Goal: Information Seeking & Learning: Stay updated

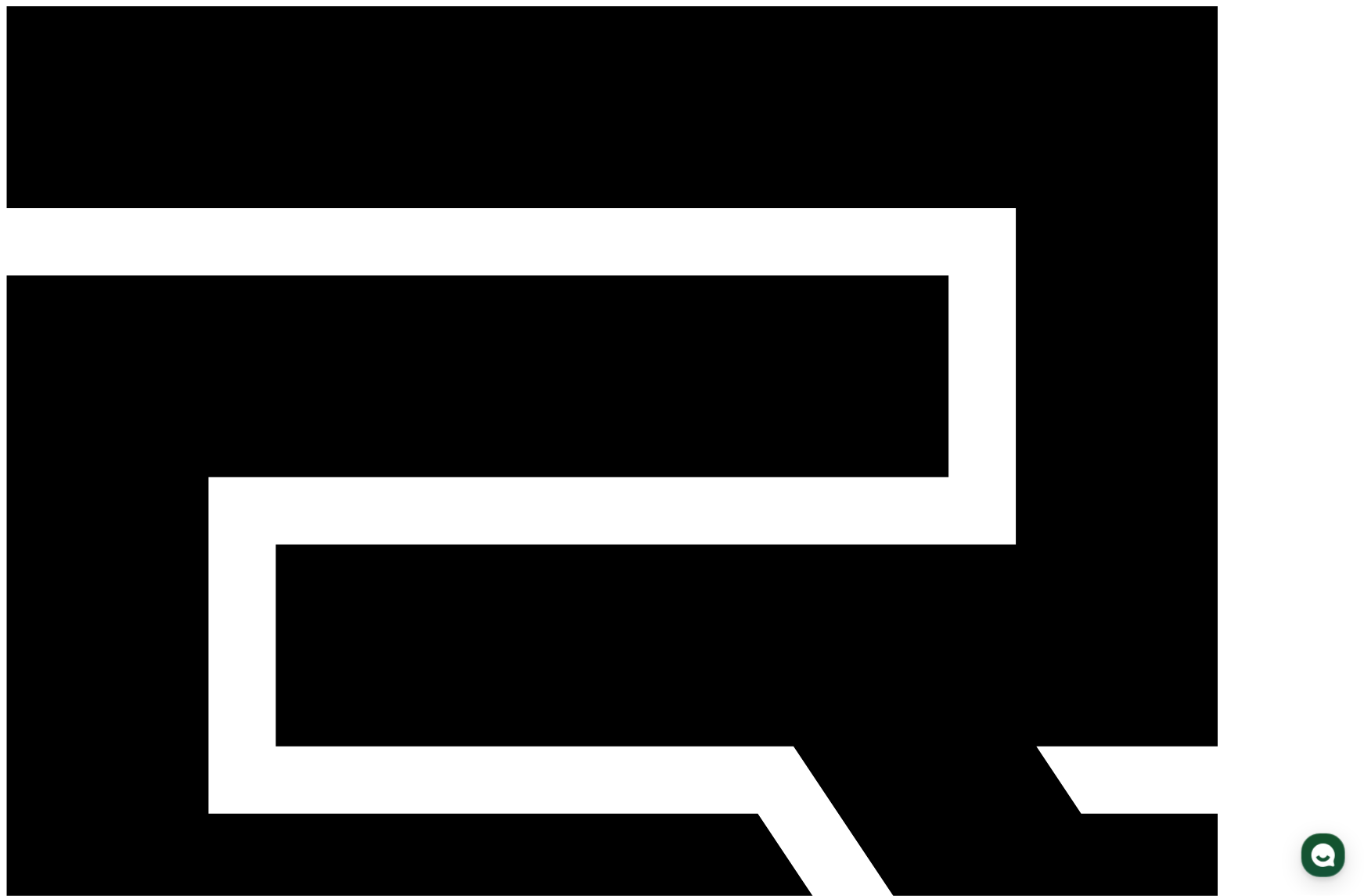
click at [695, 24] on div "CReward 16" at bounding box center [682, 552] width 1351 height 1092
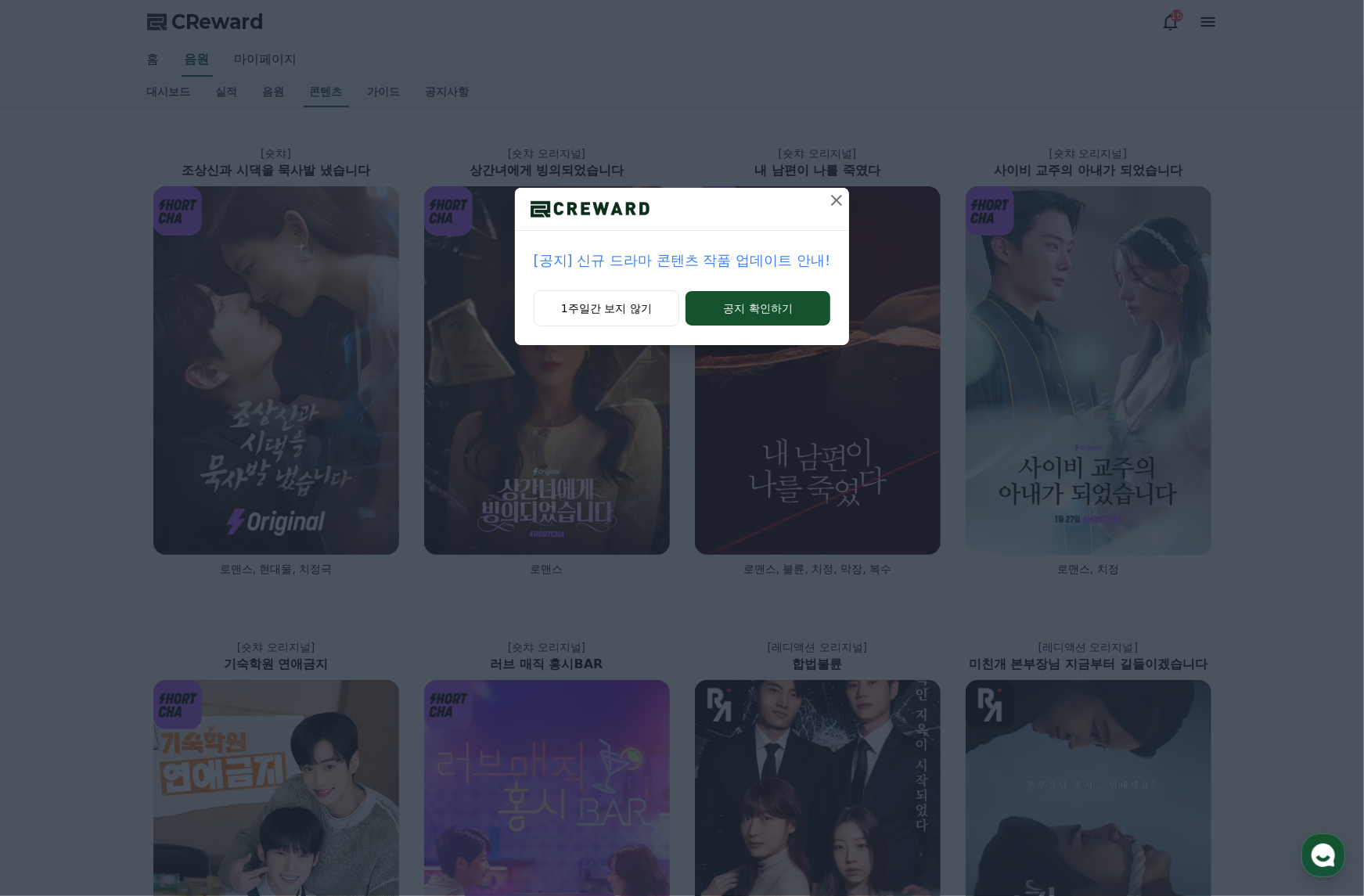
click at [840, 204] on icon at bounding box center [837, 200] width 11 height 11
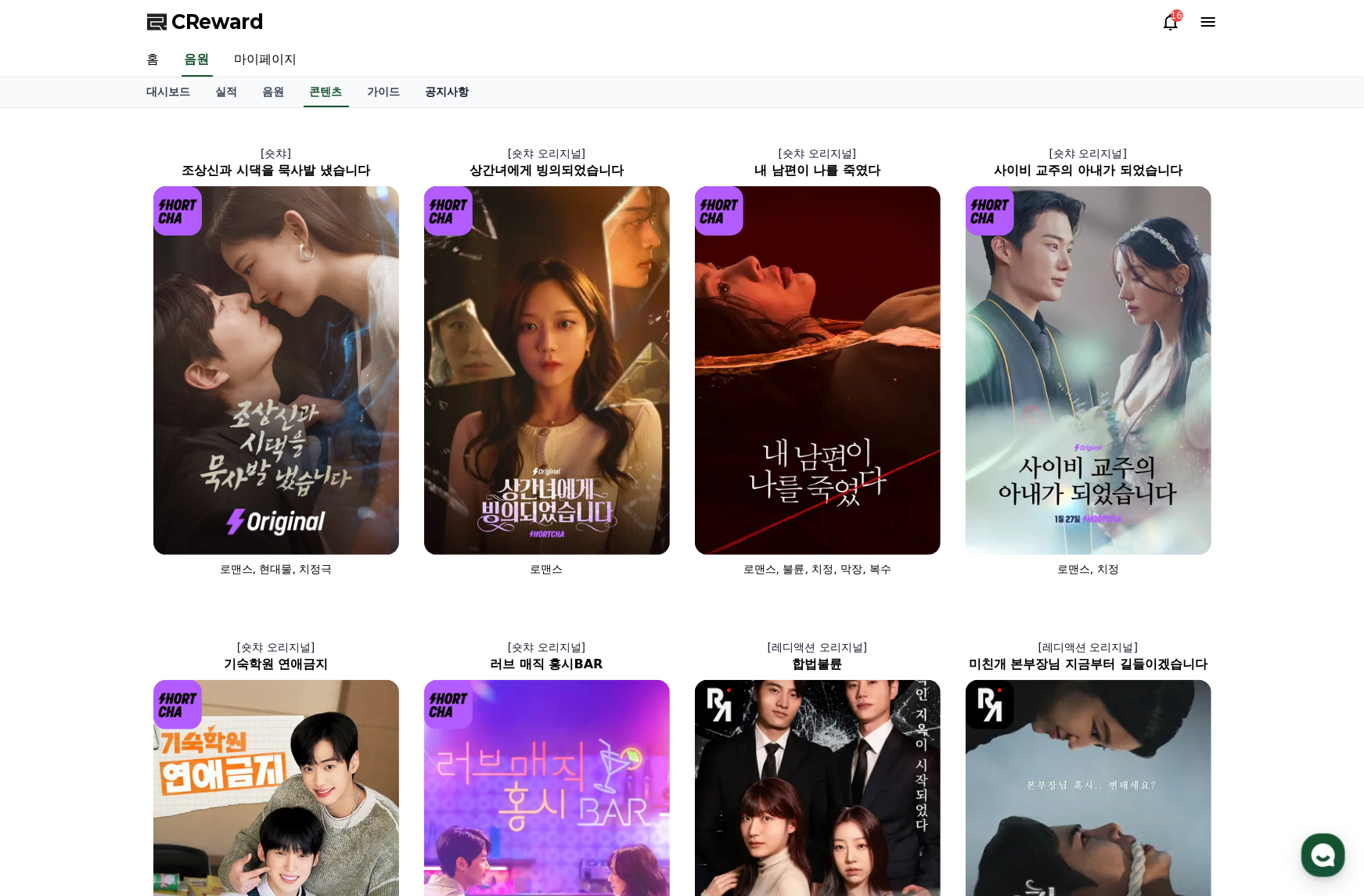
click at [447, 81] on link "공지사항" at bounding box center [447, 92] width 69 height 29
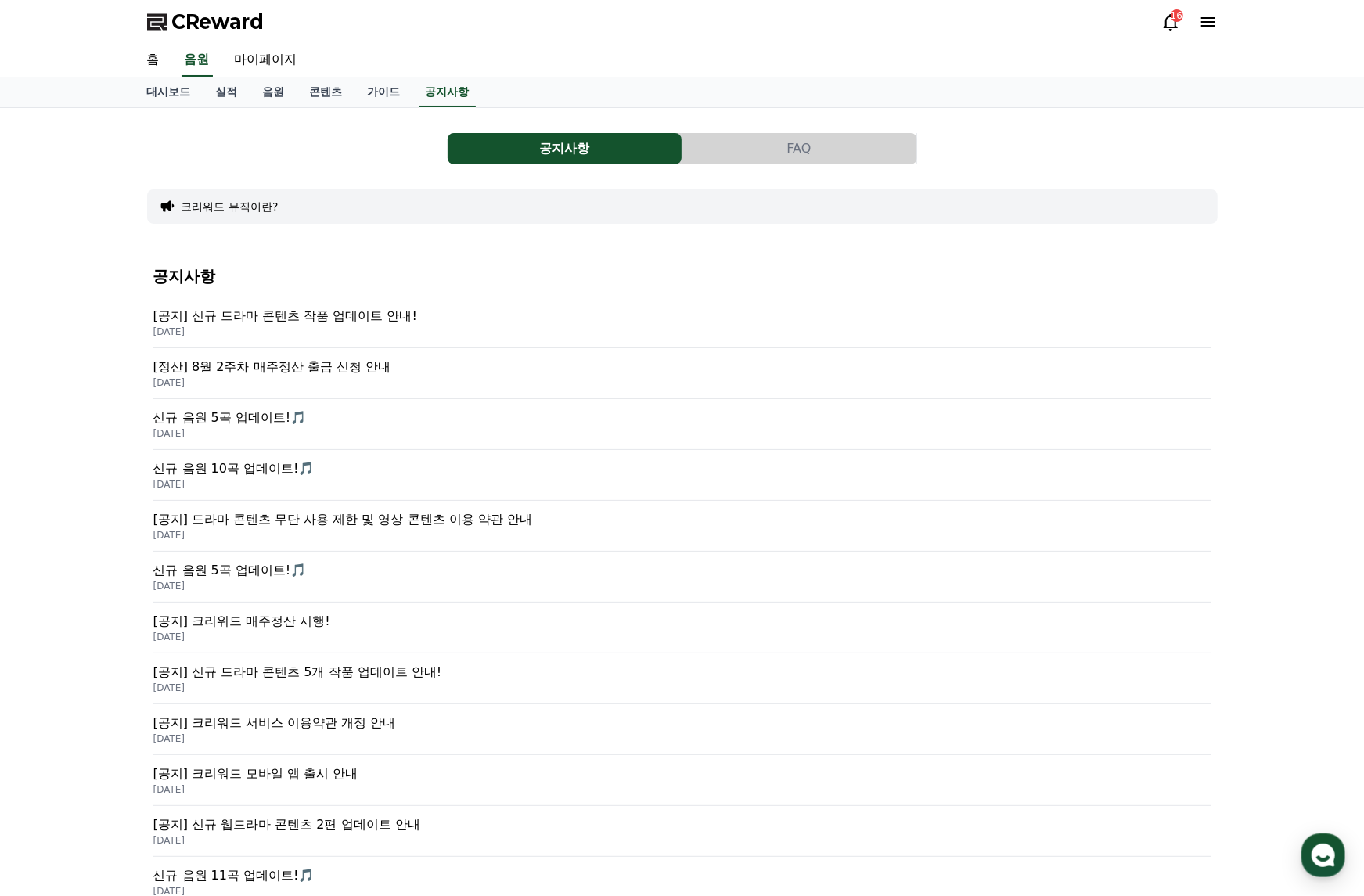
click at [353, 314] on p "[공지] 신규 드라마 콘텐츠 작품 업데이트 안내!" at bounding box center [682, 316] width 1058 height 19
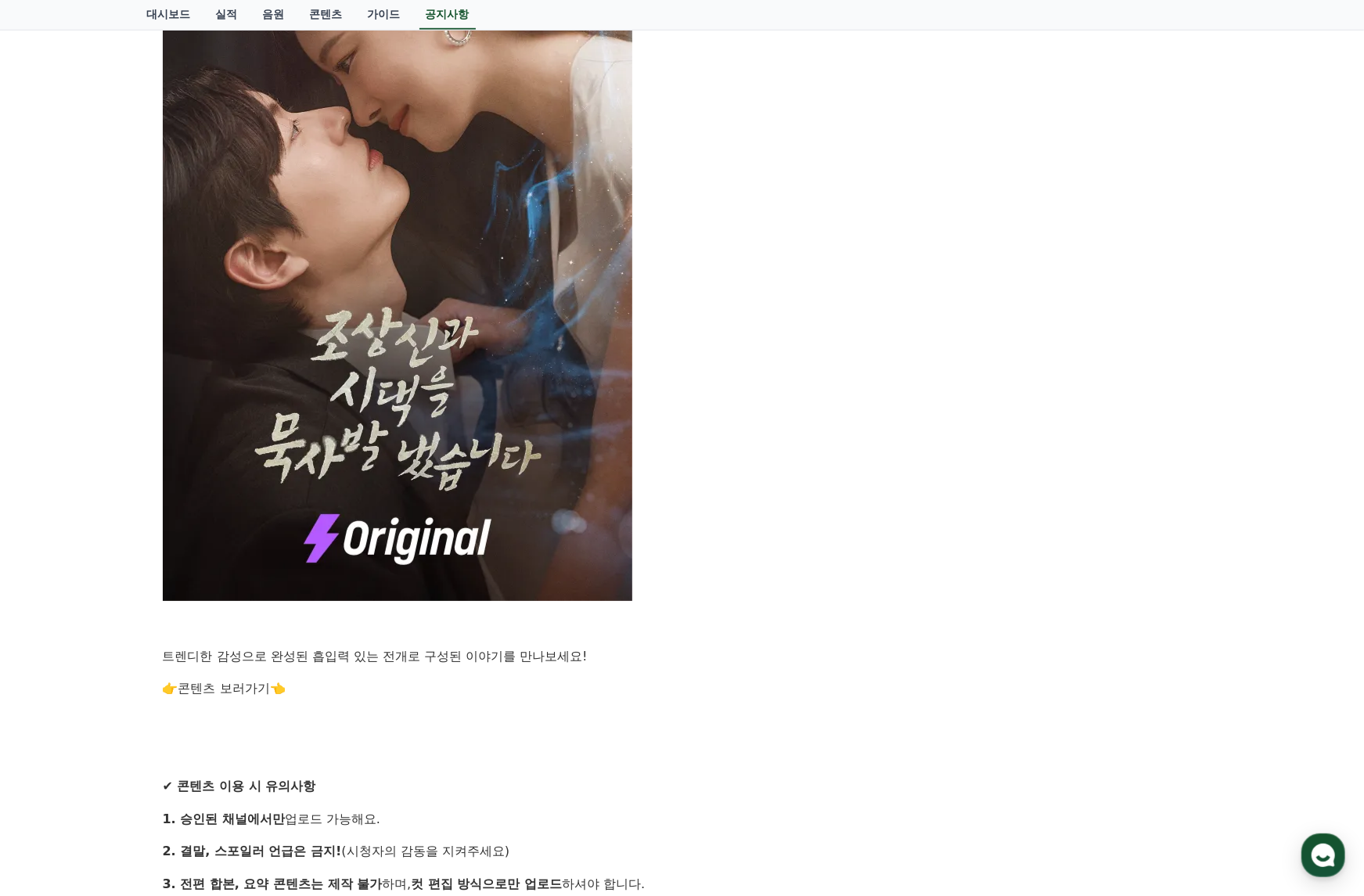
scroll to position [956, 0]
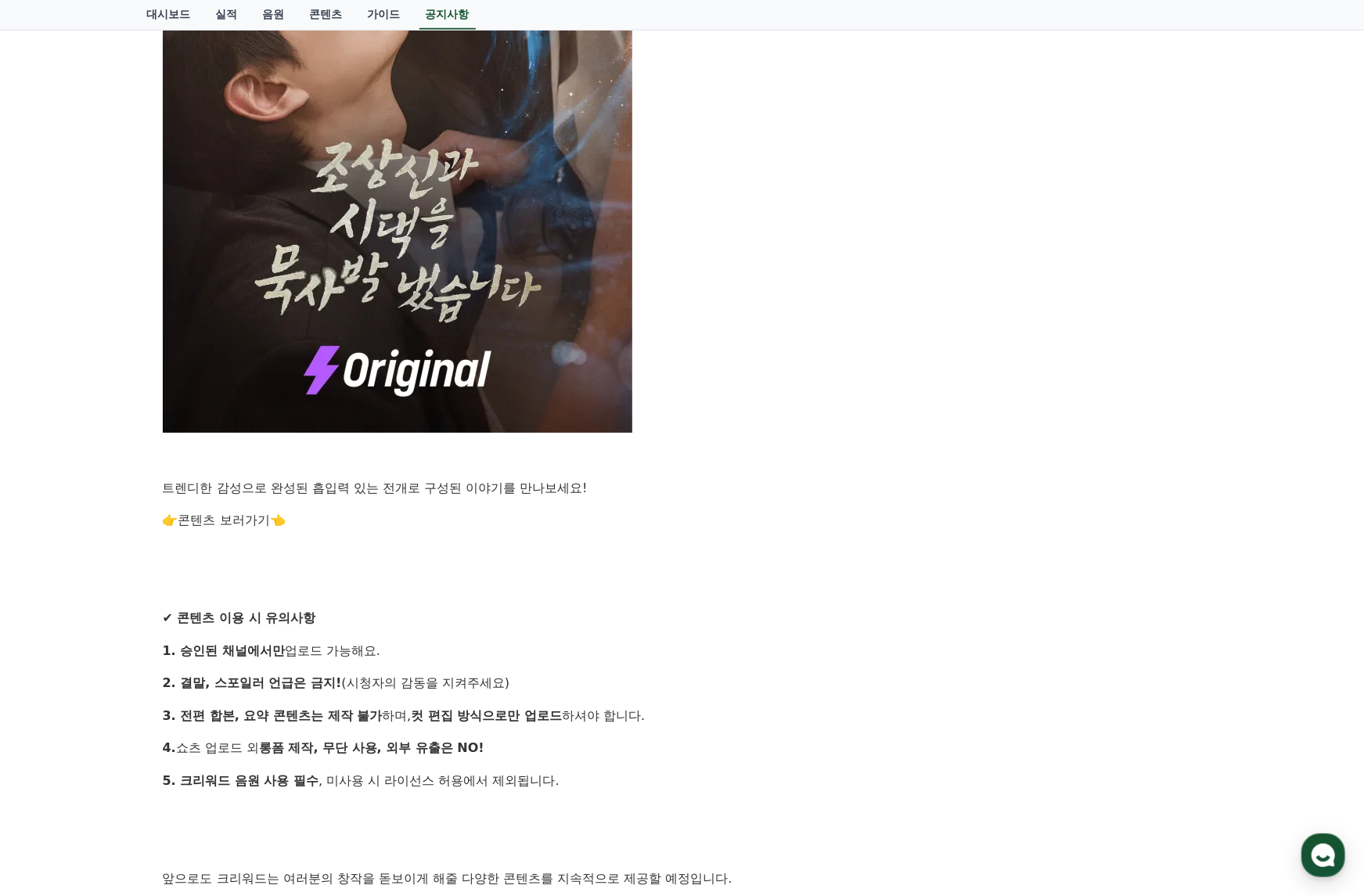
click at [247, 517] on link "콘텐츠 보러가기" at bounding box center [224, 520] width 92 height 15
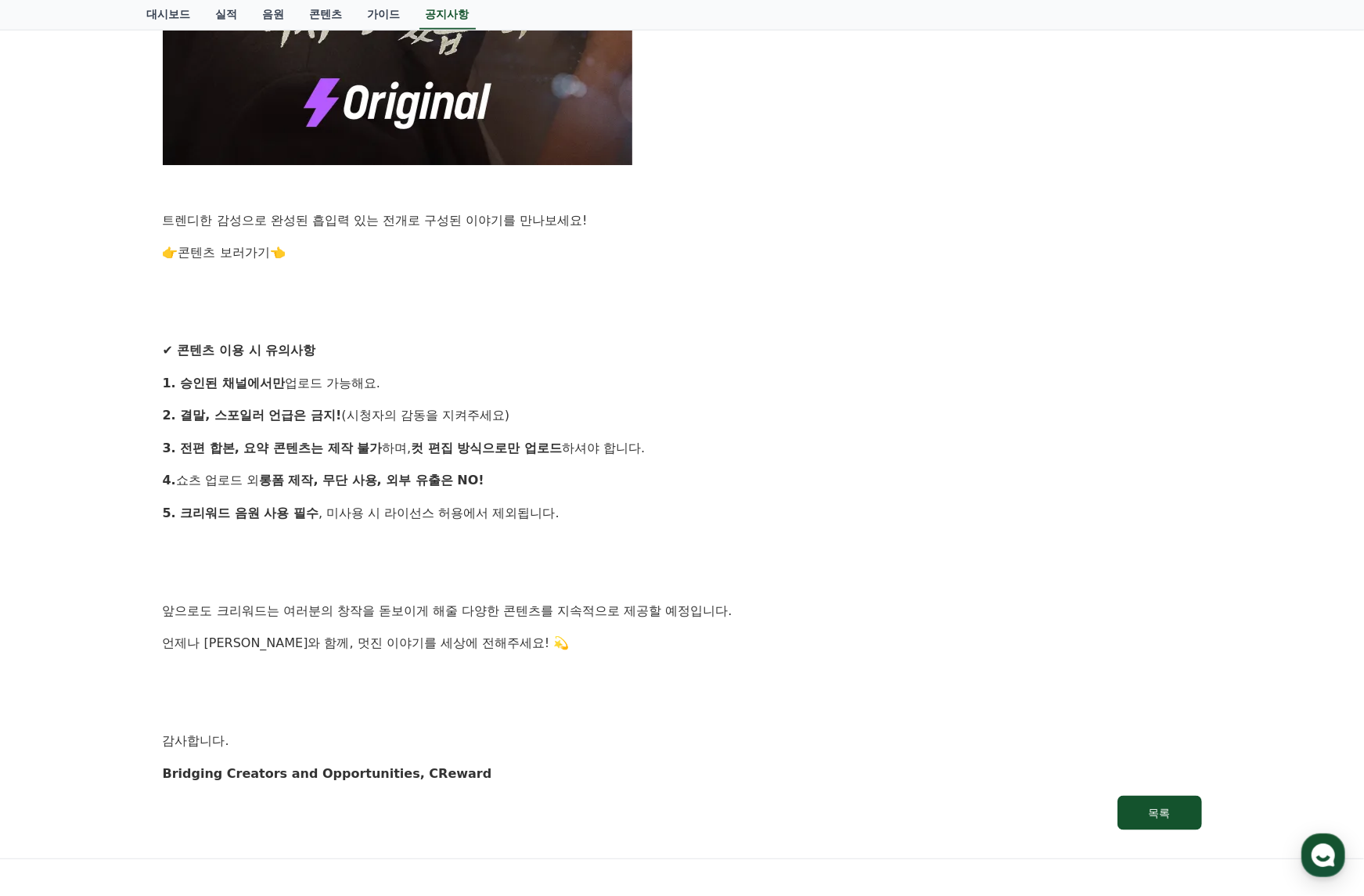
scroll to position [1379, 0]
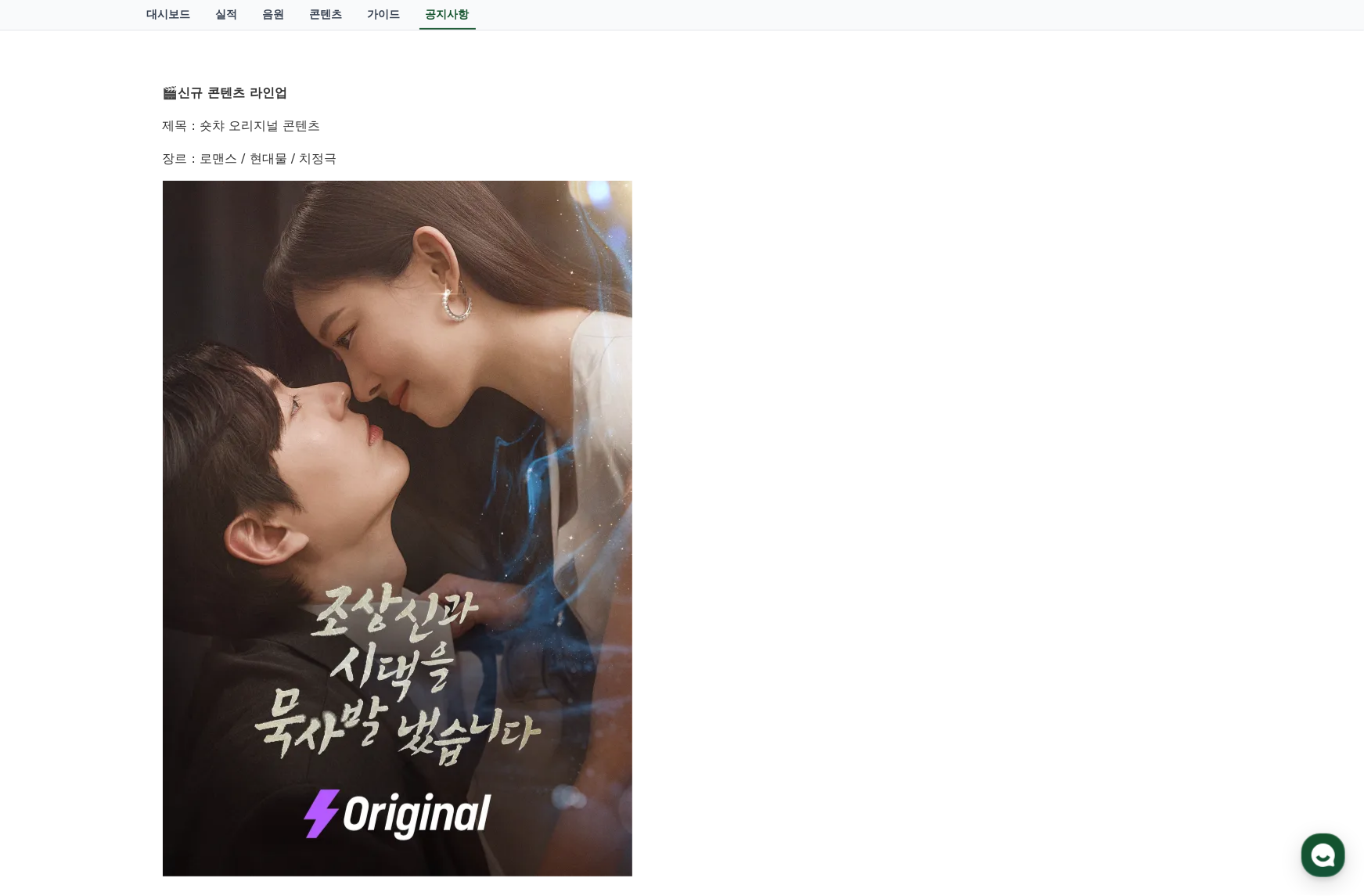
drag, startPoint x: 83, startPoint y: 56, endPoint x: 74, endPoint y: 59, distance: 9.5
click at [74, 59] on div "공지사항 FAQ [공지] 신규 드라마 콘텐츠 작품 업데이트 안내! 작성일: 2025-08-25 안녕하세요, 크리워드입니다. 창작의 열정으로 매…" at bounding box center [682, 583] width 1364 height 1974
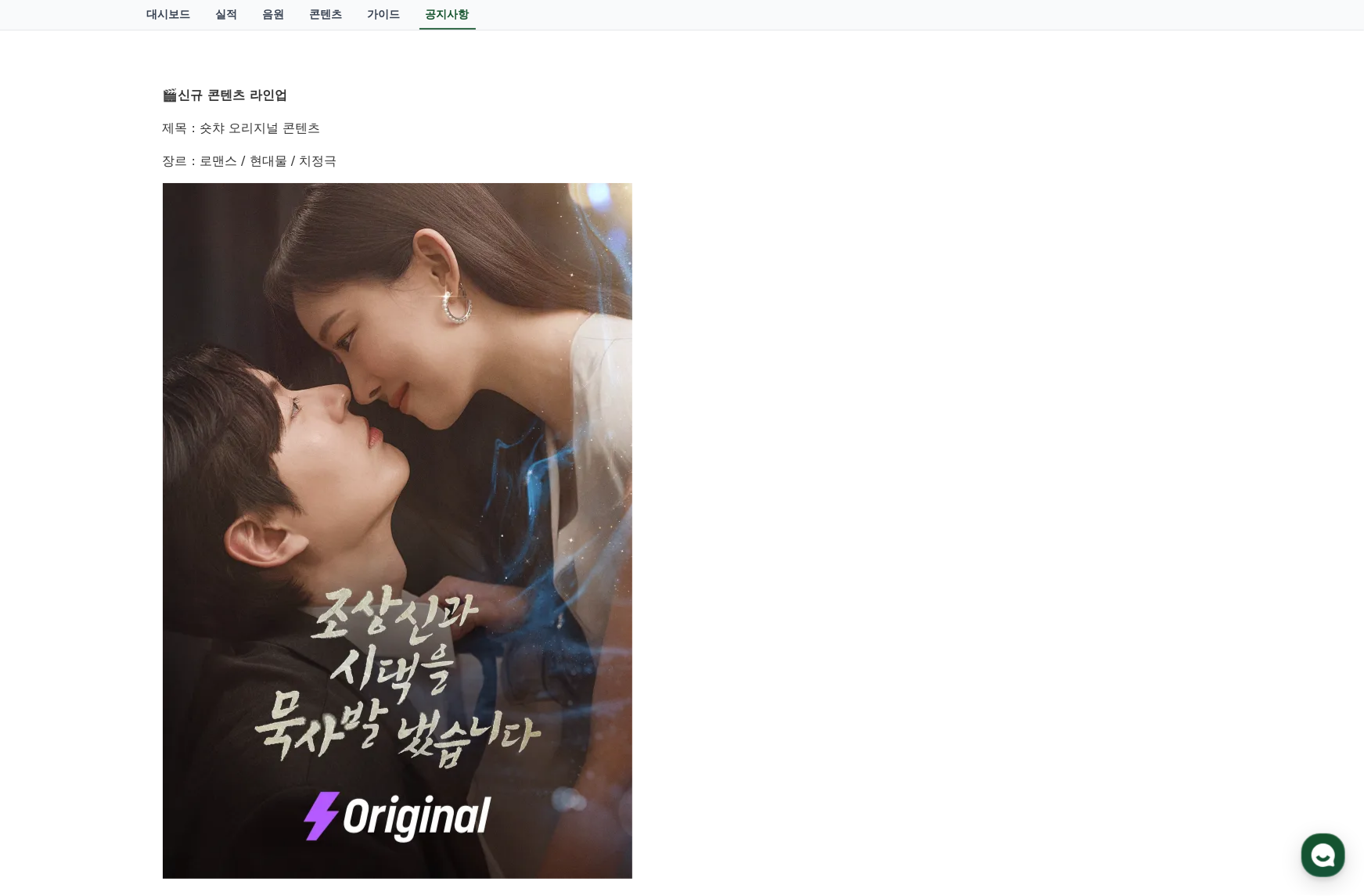
scroll to position [0, 0]
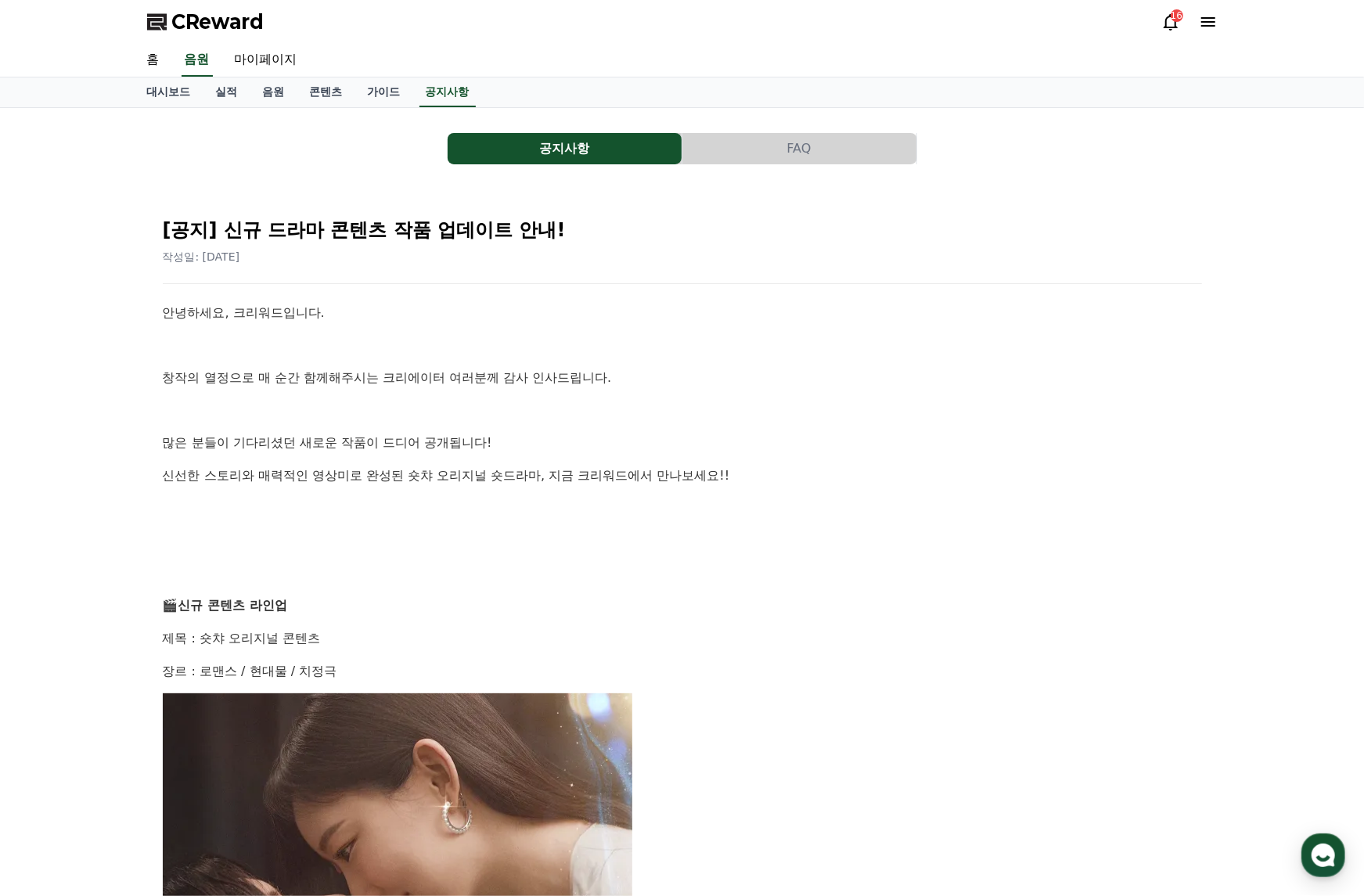
click at [201, 24] on span "CReward" at bounding box center [218, 22] width 93 height 25
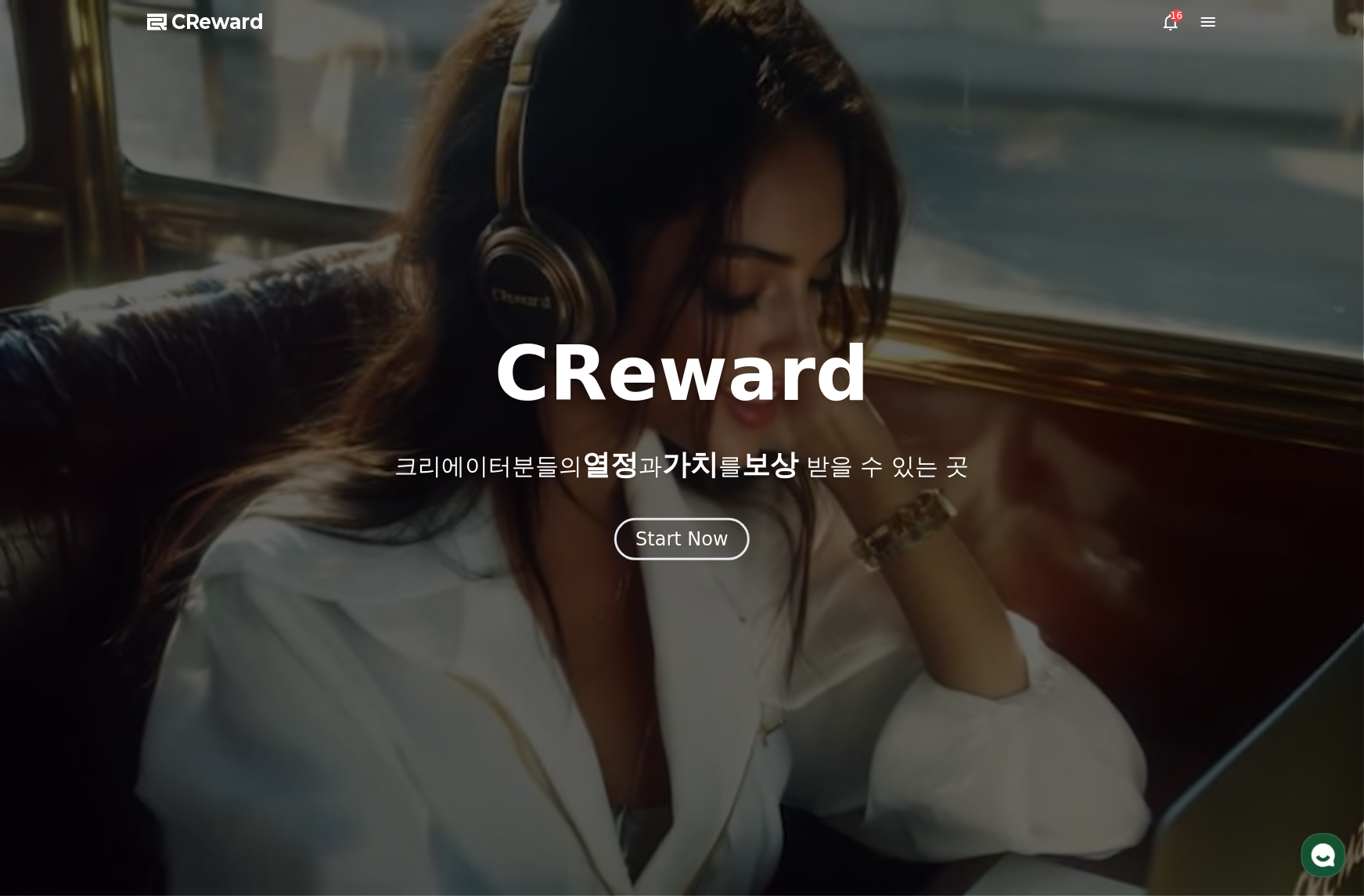
click at [1166, 17] on icon at bounding box center [1171, 22] width 19 height 19
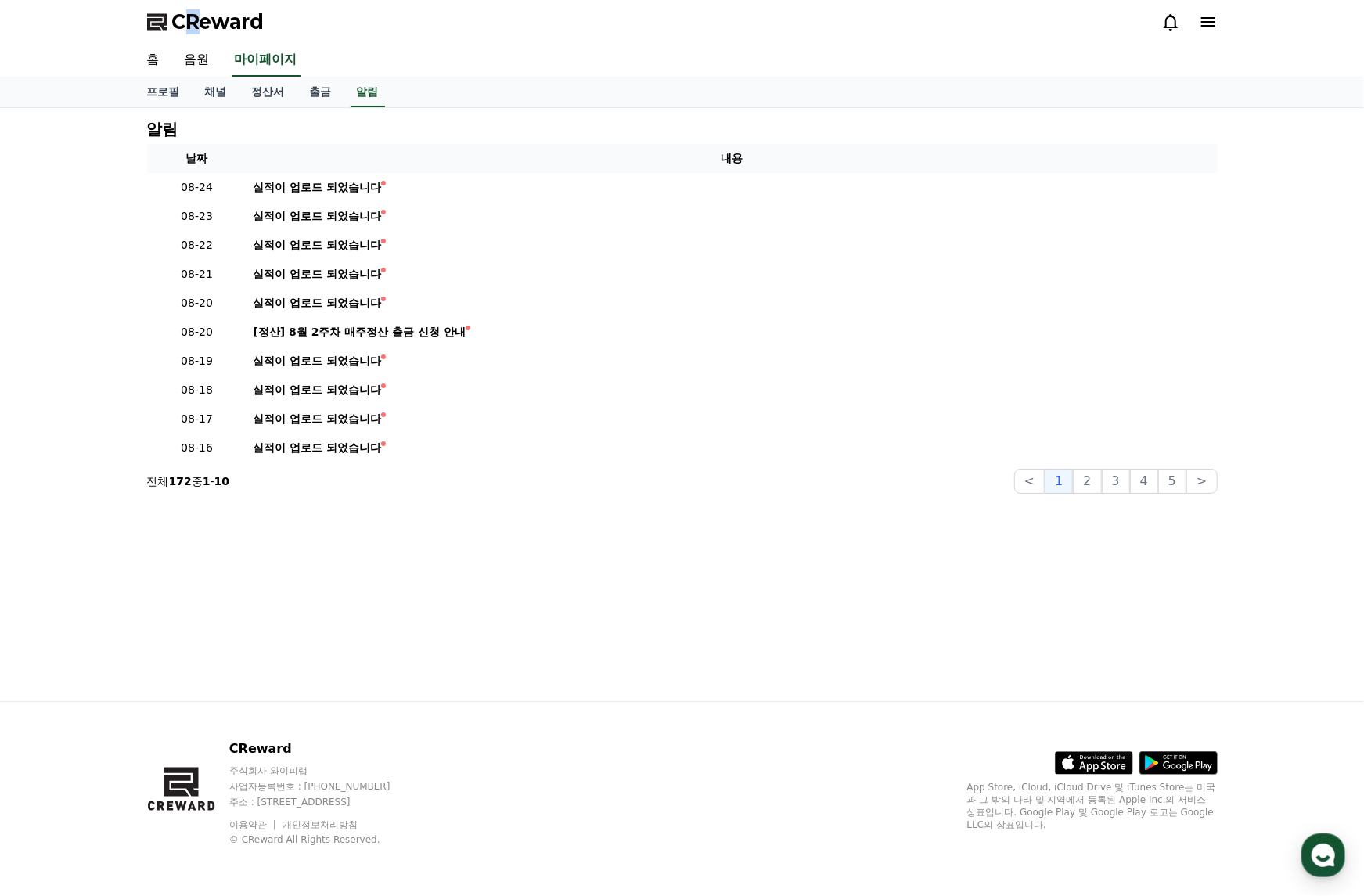
click at [192, 35] on div "CReward" at bounding box center [682, 22] width 1095 height 44
click at [192, 34] on span "CReward" at bounding box center [218, 22] width 93 height 25
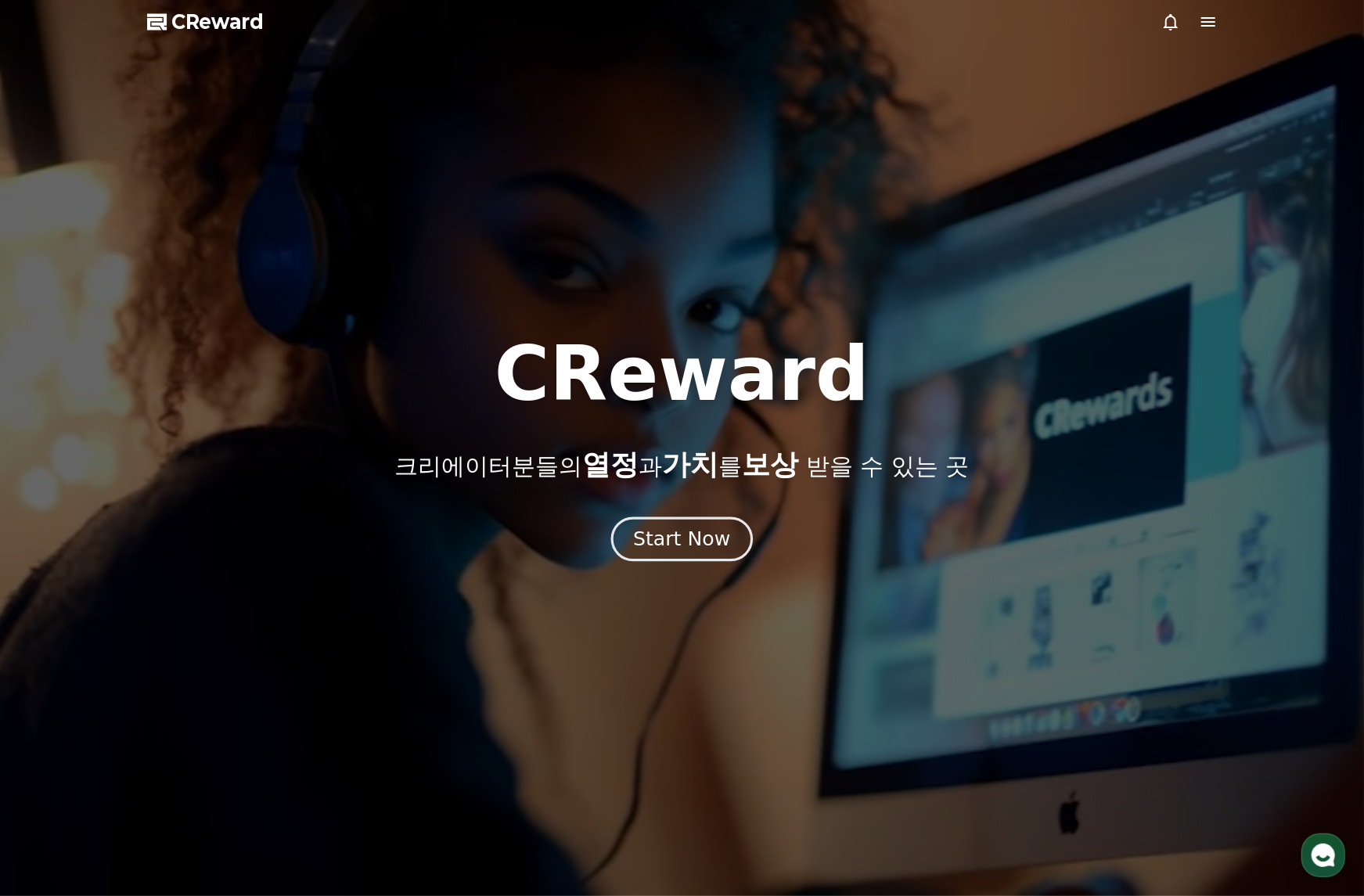
click at [700, 543] on div "Start Now" at bounding box center [681, 539] width 97 height 27
